Goal: Find specific page/section: Find specific page/section

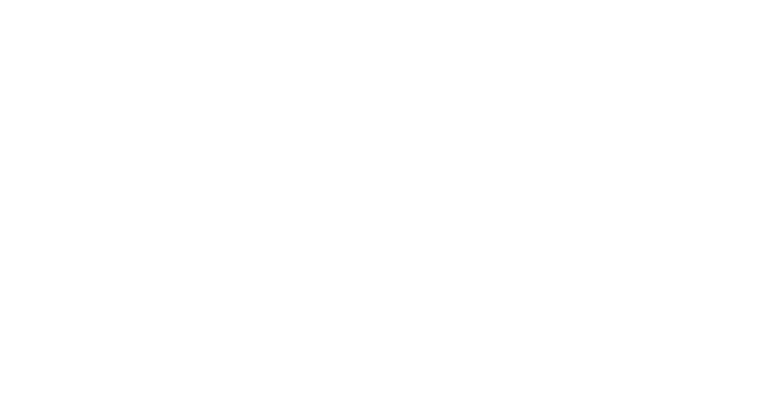
select select "Song"
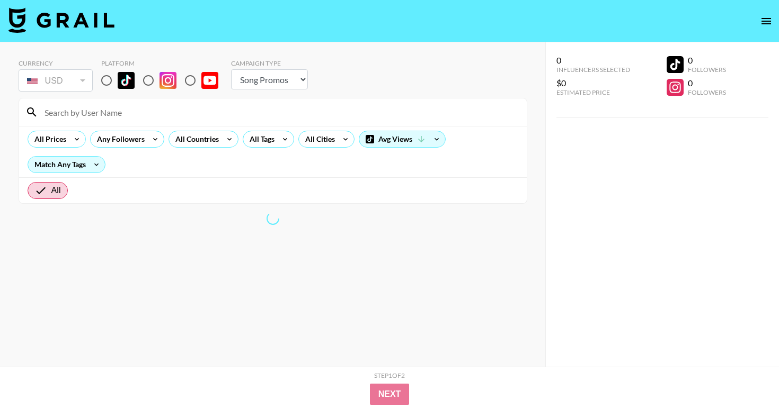
click at [79, 123] on div at bounding box center [272, 113] width 507 height 28
click at [79, 117] on input at bounding box center [279, 112] width 482 height 17
click at [106, 84] on input "radio" at bounding box center [106, 80] width 22 height 22
radio input "true"
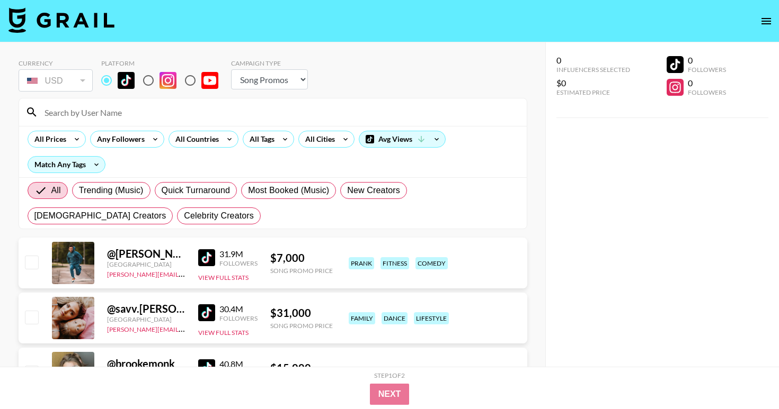
click at [106, 108] on input at bounding box center [279, 112] width 482 height 17
paste input "@clarkie_cpm"
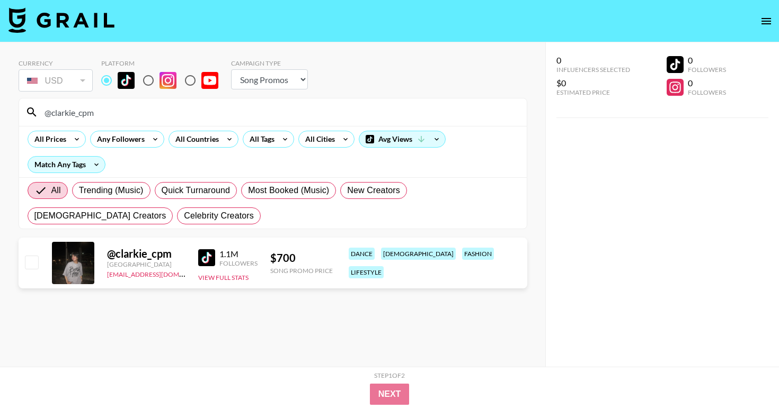
type input "@clarkie_cpm"
